Goal: Task Accomplishment & Management: Use online tool/utility

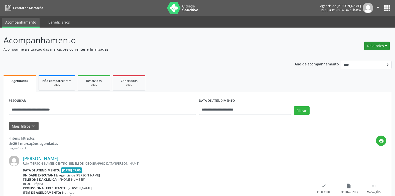
click at [372, 45] on button "Relatórios" at bounding box center [377, 46] width 26 height 9
click at [367, 55] on link "Agendamentos" at bounding box center [363, 56] width 54 height 7
select select "*"
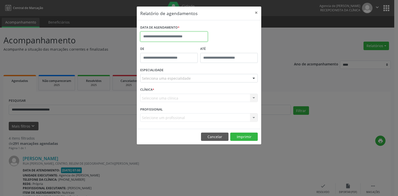
click at [168, 37] on input "text" at bounding box center [174, 37] width 68 height 10
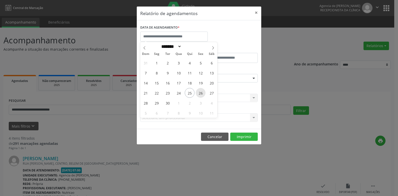
click at [202, 93] on span "26" at bounding box center [201, 93] width 10 height 10
type input "**********"
click at [202, 93] on span "26" at bounding box center [201, 93] width 10 height 10
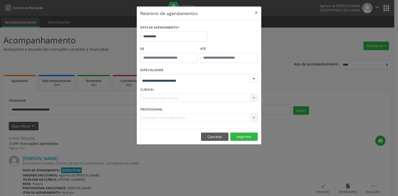
drag, startPoint x: 197, startPoint y: 81, endPoint x: 197, endPoint y: 84, distance: 3.5
click at [197, 82] on div "Todas as especialidades Alergologia Angiologia Arritmologia Cardiologia Cirurgi…" at bounding box center [199, 78] width 118 height 9
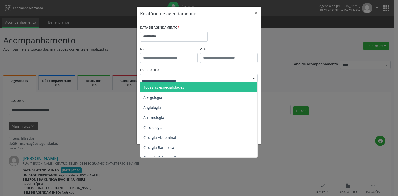
click at [197, 84] on span "Todas as especialidades" at bounding box center [200, 87] width 118 height 10
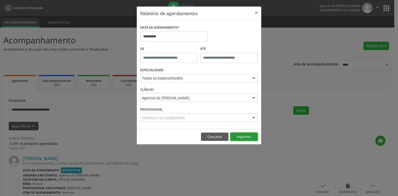
click at [241, 139] on button "Imprimir" at bounding box center [244, 136] width 28 height 9
click at [256, 11] on button "×" at bounding box center [257, 13] width 10 height 12
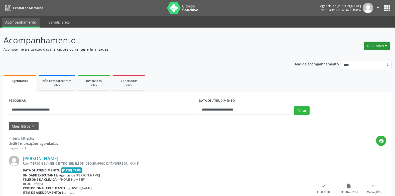
click at [375, 48] on button "Relatórios" at bounding box center [377, 46] width 26 height 9
click at [343, 56] on link "Agendamentos" at bounding box center [363, 56] width 54 height 7
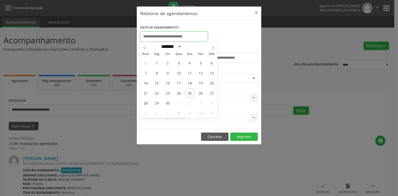
click at [187, 36] on input "text" at bounding box center [174, 37] width 68 height 10
click at [154, 102] on span "29" at bounding box center [157, 103] width 10 height 10
type input "**********"
click at [154, 102] on span "29" at bounding box center [157, 103] width 10 height 10
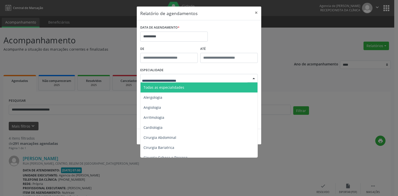
click at [162, 86] on span "Todas as especialidades" at bounding box center [164, 87] width 41 height 5
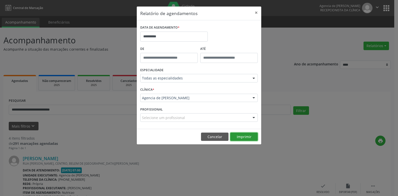
click at [249, 135] on button "Imprimir" at bounding box center [244, 136] width 28 height 9
click at [256, 10] on button "×" at bounding box center [257, 13] width 10 height 12
